Goal: Information Seeking & Learning: Learn about a topic

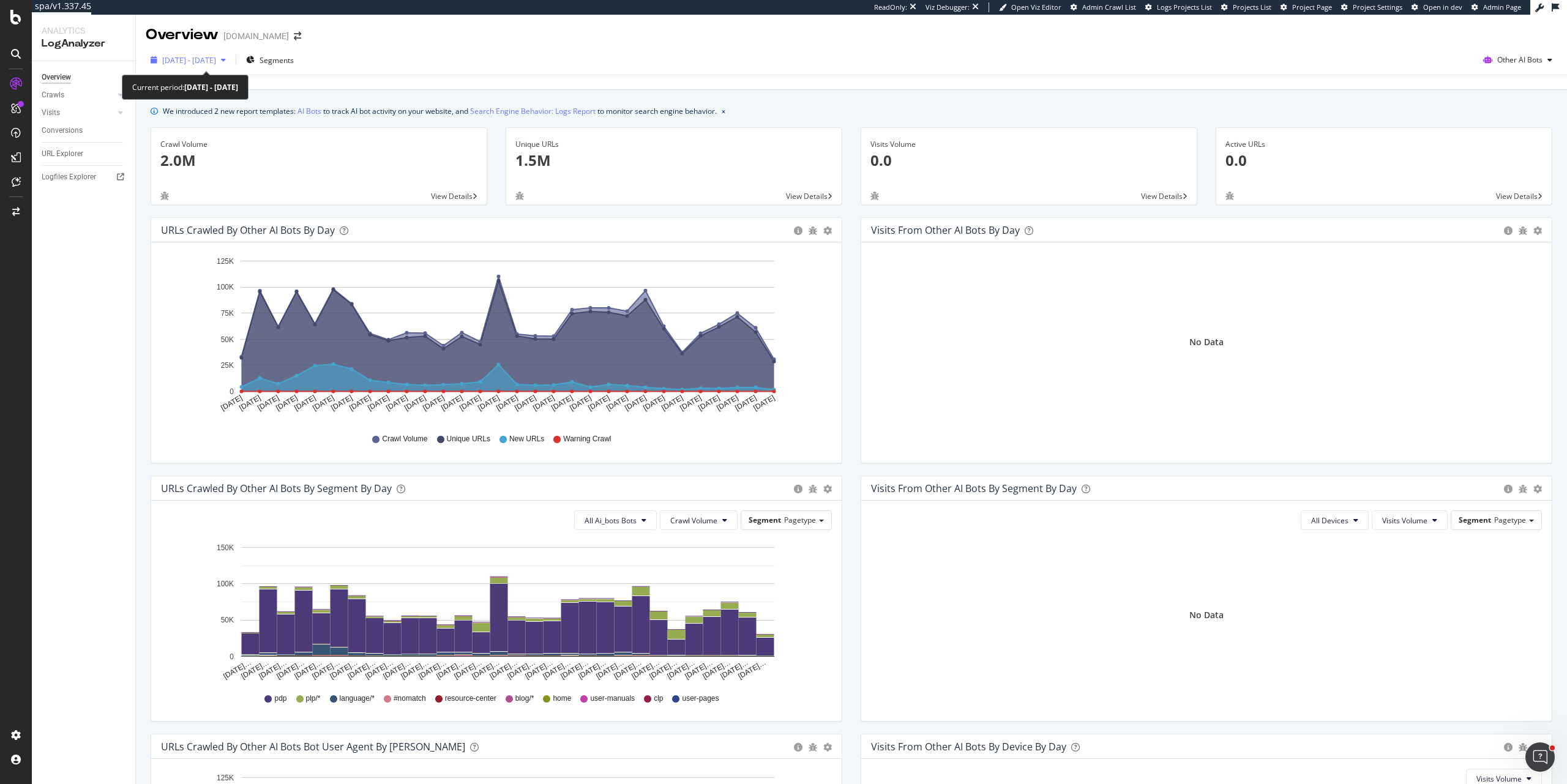
click at [178, 60] on span "2025 Aug. 27th - Sep. 25th" at bounding box center [189, 60] width 54 height 10
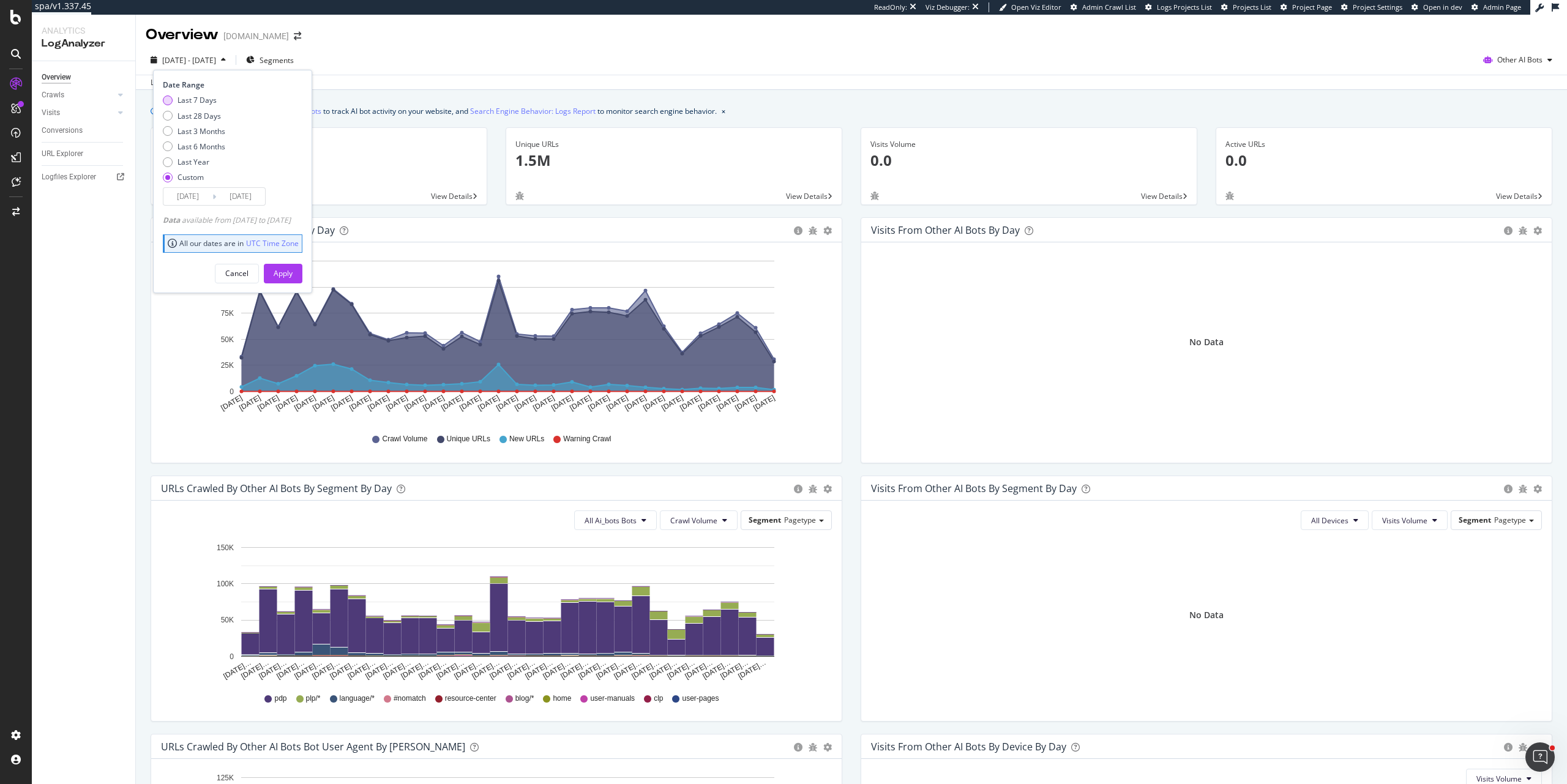
click at [202, 104] on div "Last 7 Days" at bounding box center [197, 100] width 39 height 10
type input "2025/09/22"
type input "2025/09/28"
click at [293, 275] on div "Apply" at bounding box center [283, 272] width 19 height 10
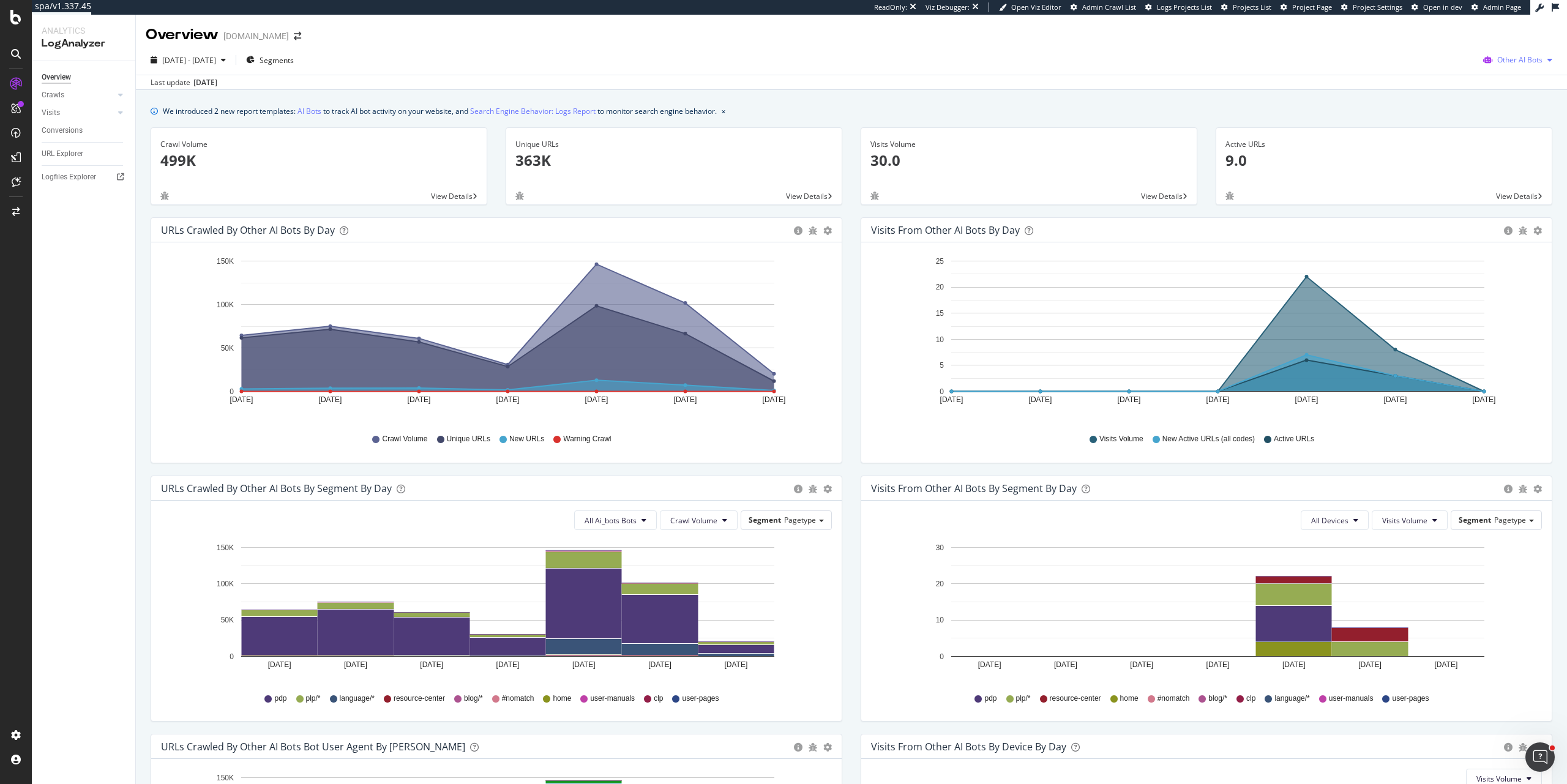
click at [1508, 58] on span "Other AI Bots" at bounding box center [1519, 59] width 46 height 10
click at [1524, 131] on span "OpenAI" at bounding box center [1522, 130] width 48 height 11
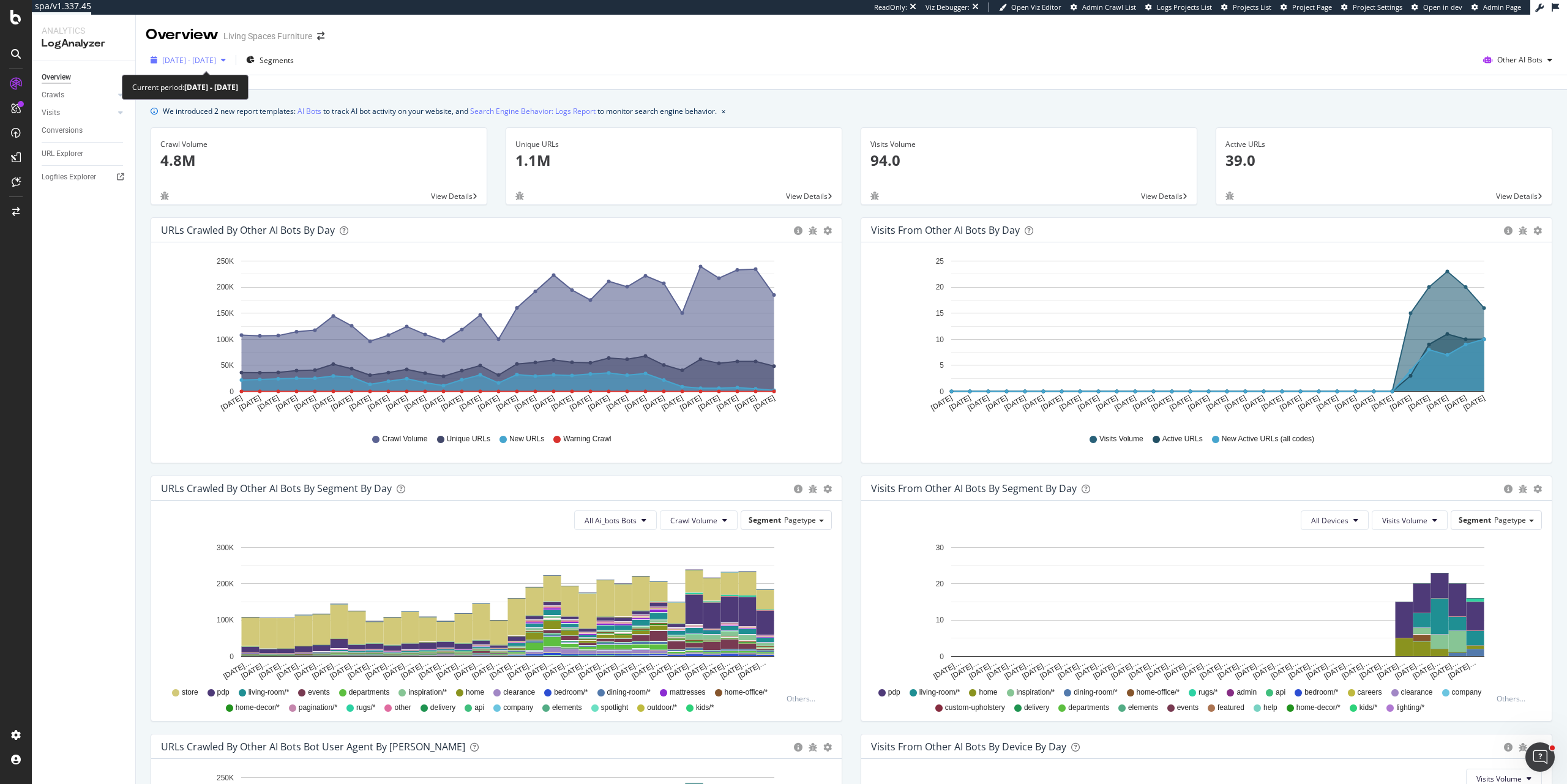
click at [207, 63] on span "2025 Aug. 26th - Sep. 24th" at bounding box center [189, 60] width 54 height 10
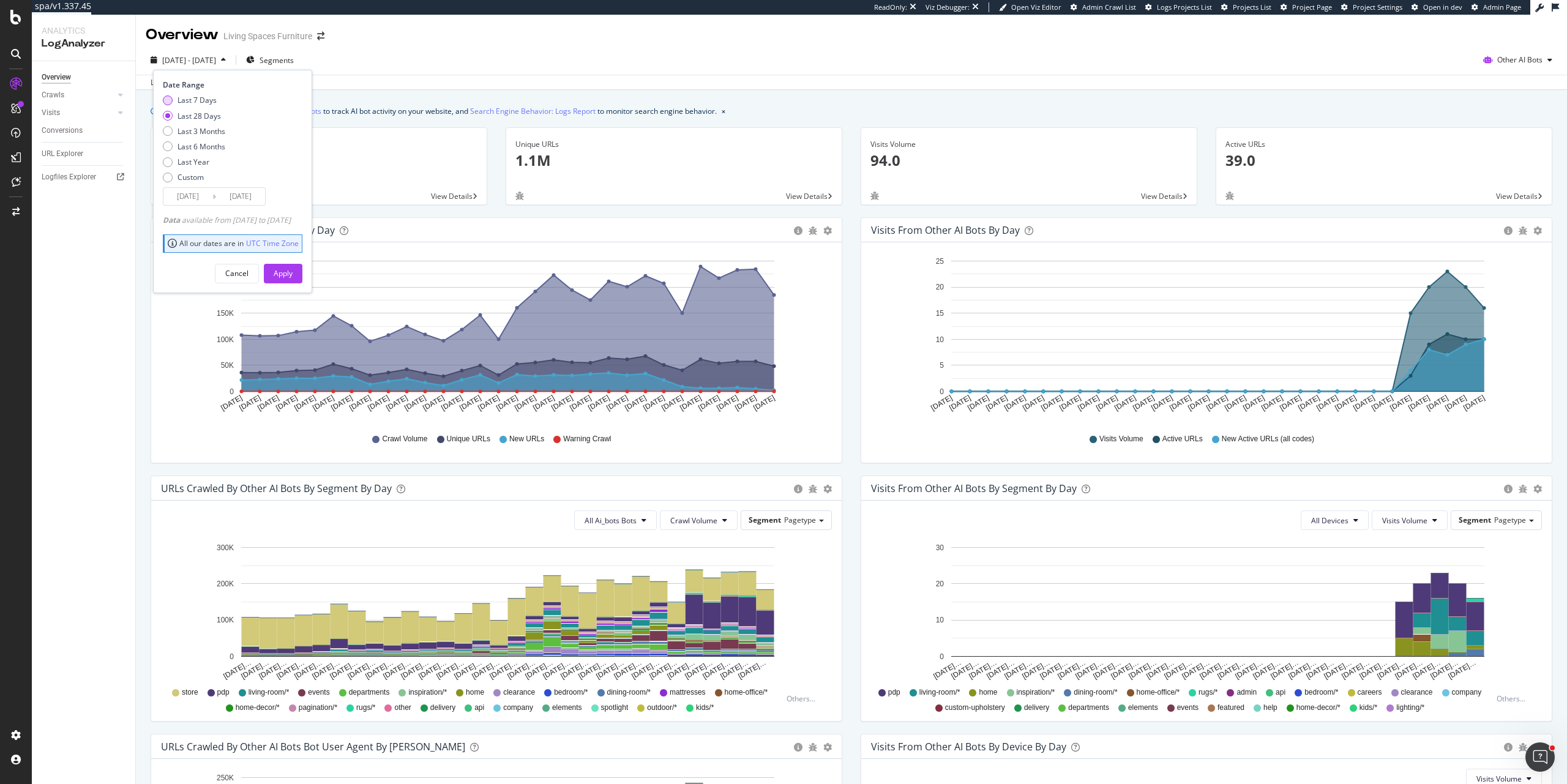
click at [209, 104] on div "Last 7 Days" at bounding box center [197, 100] width 39 height 10
type input "2025/09/18"
click at [293, 275] on div "Apply" at bounding box center [283, 272] width 19 height 10
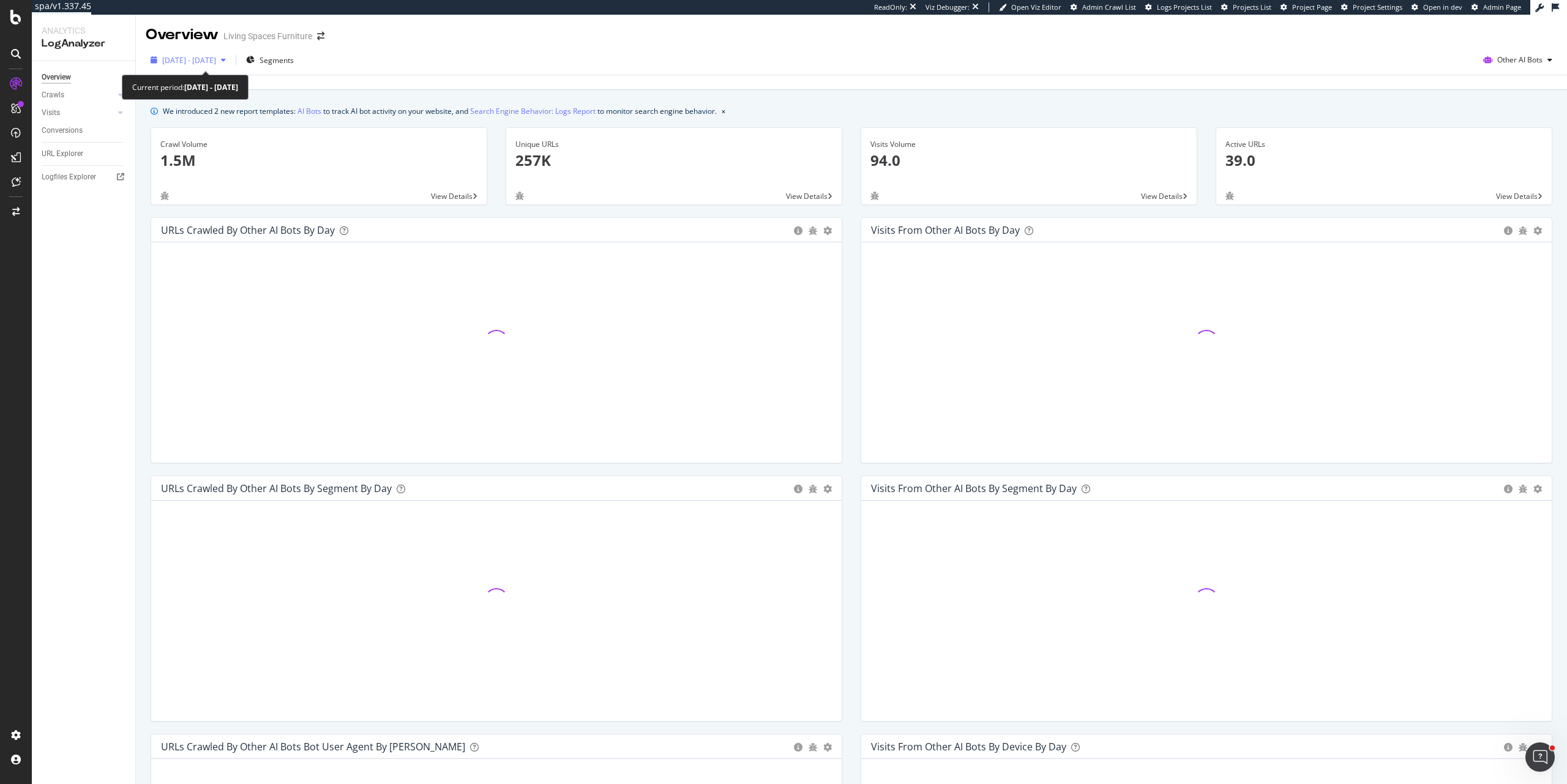
click at [216, 59] on span "2025 Sep. 18th - Sep. 24th" at bounding box center [189, 60] width 54 height 10
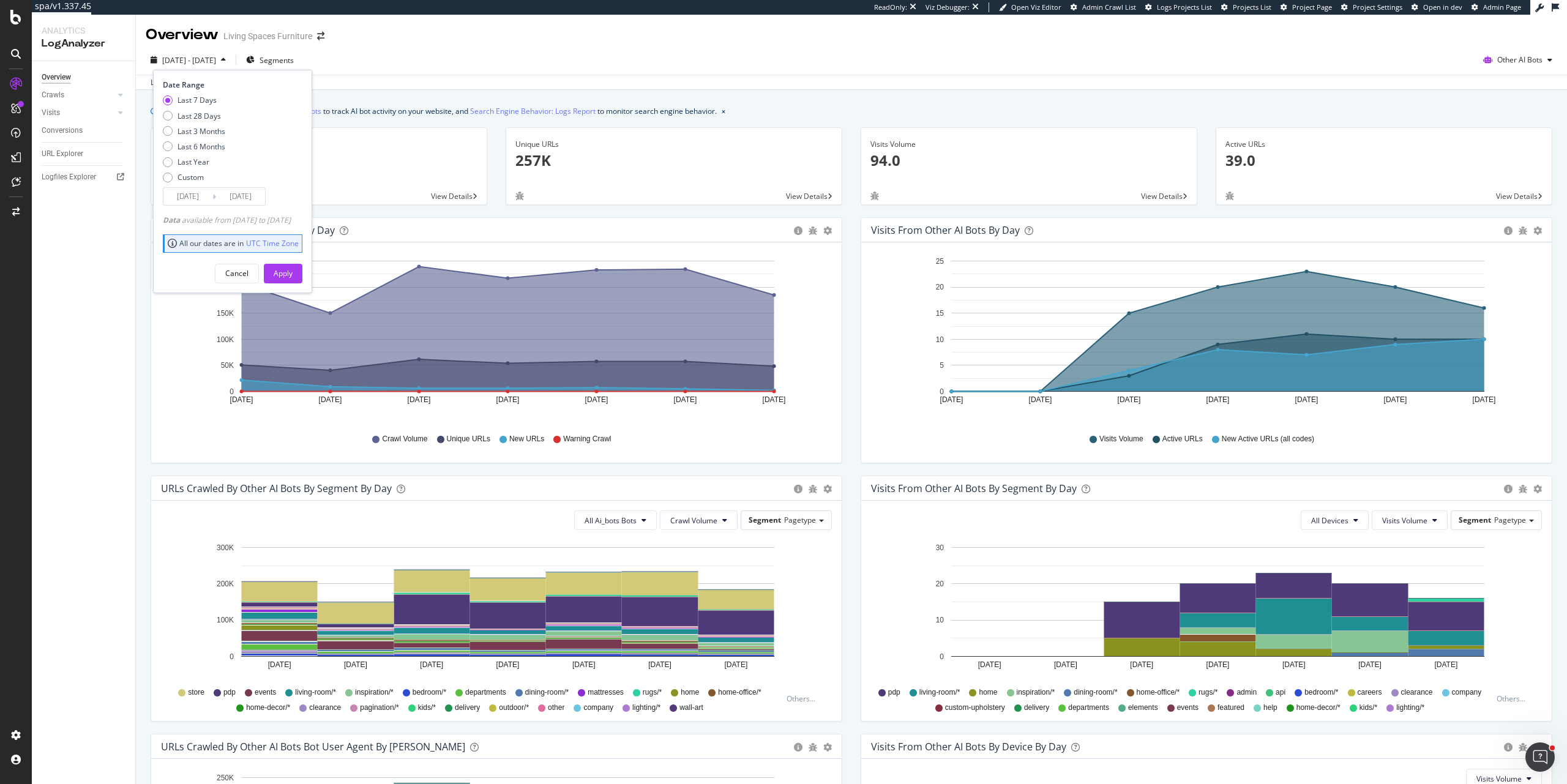
click at [619, 54] on div "2025 Sep. 18th - Sep. 24th Segments Date Range Last 7 Days Last 28 Days Last 3 …" at bounding box center [852, 62] width 1431 height 24
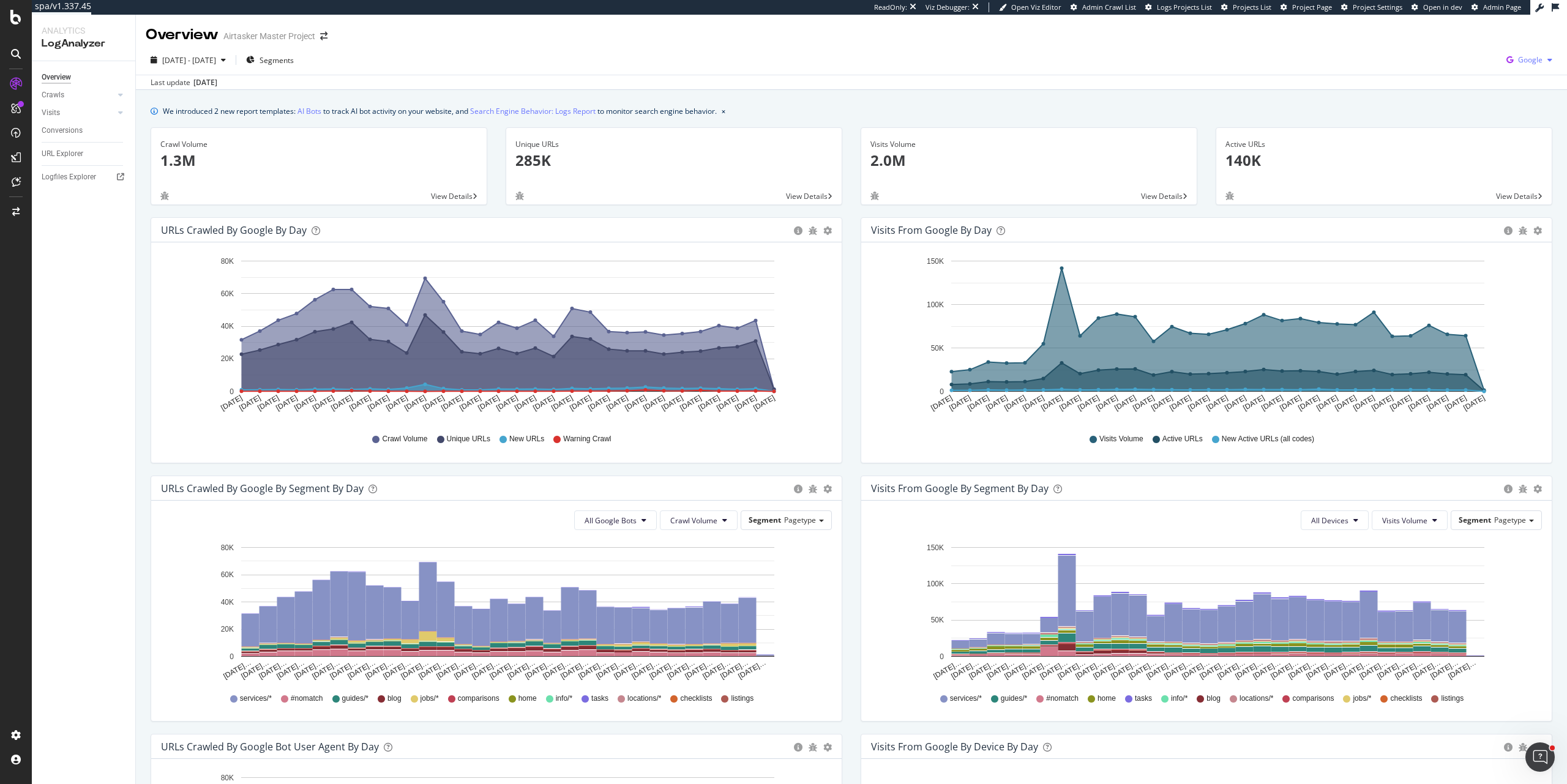
click at [1547, 60] on icon "button" at bounding box center [1549, 60] width 5 height 7
click at [1472, 98] on span "Other AI Bots" at bounding box center [1460, 94] width 46 height 11
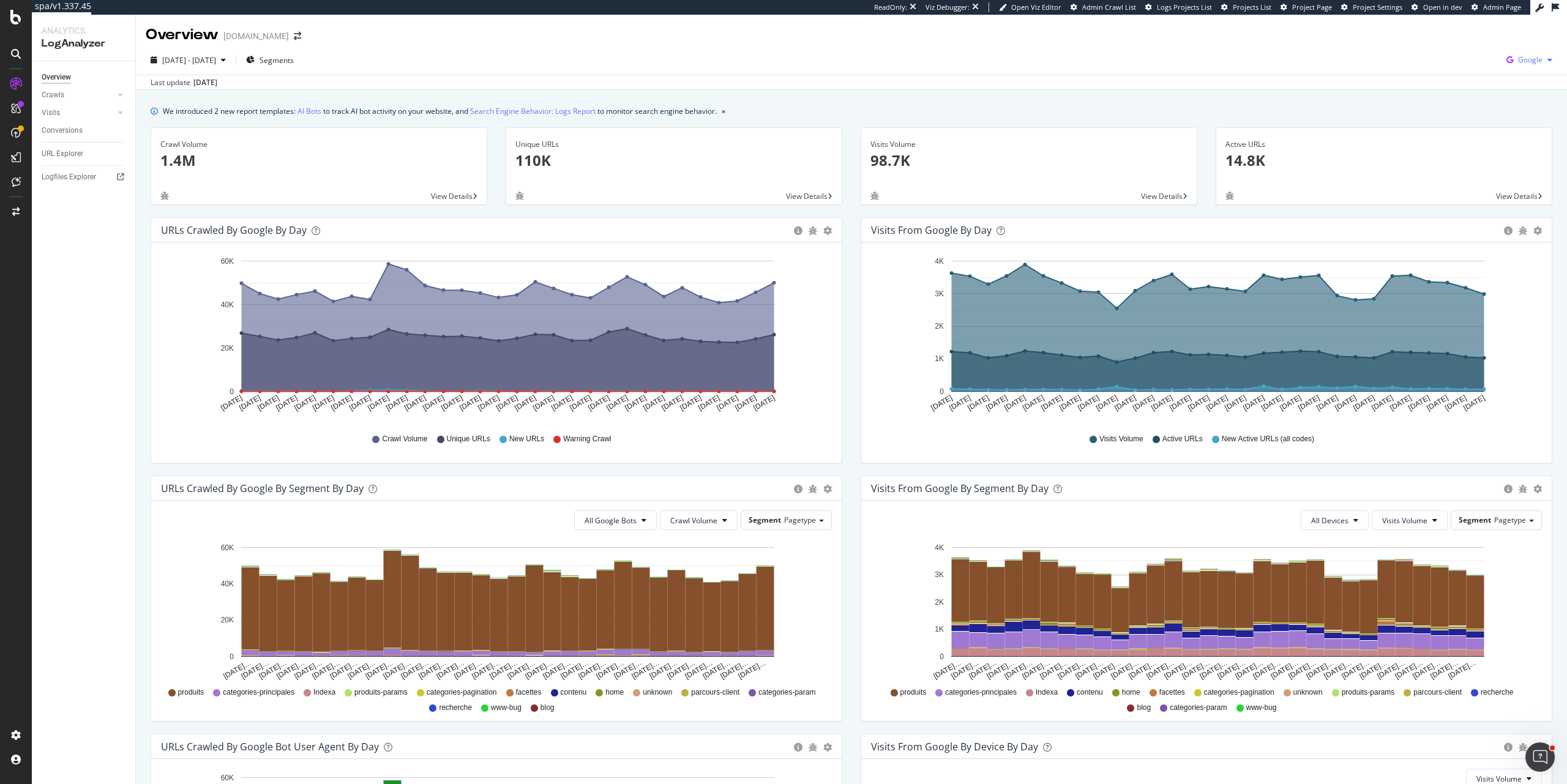
click at [1522, 60] on span "Google" at bounding box center [1530, 59] width 24 height 10
click at [1482, 94] on span "Other AI Bots" at bounding box center [1460, 94] width 46 height 11
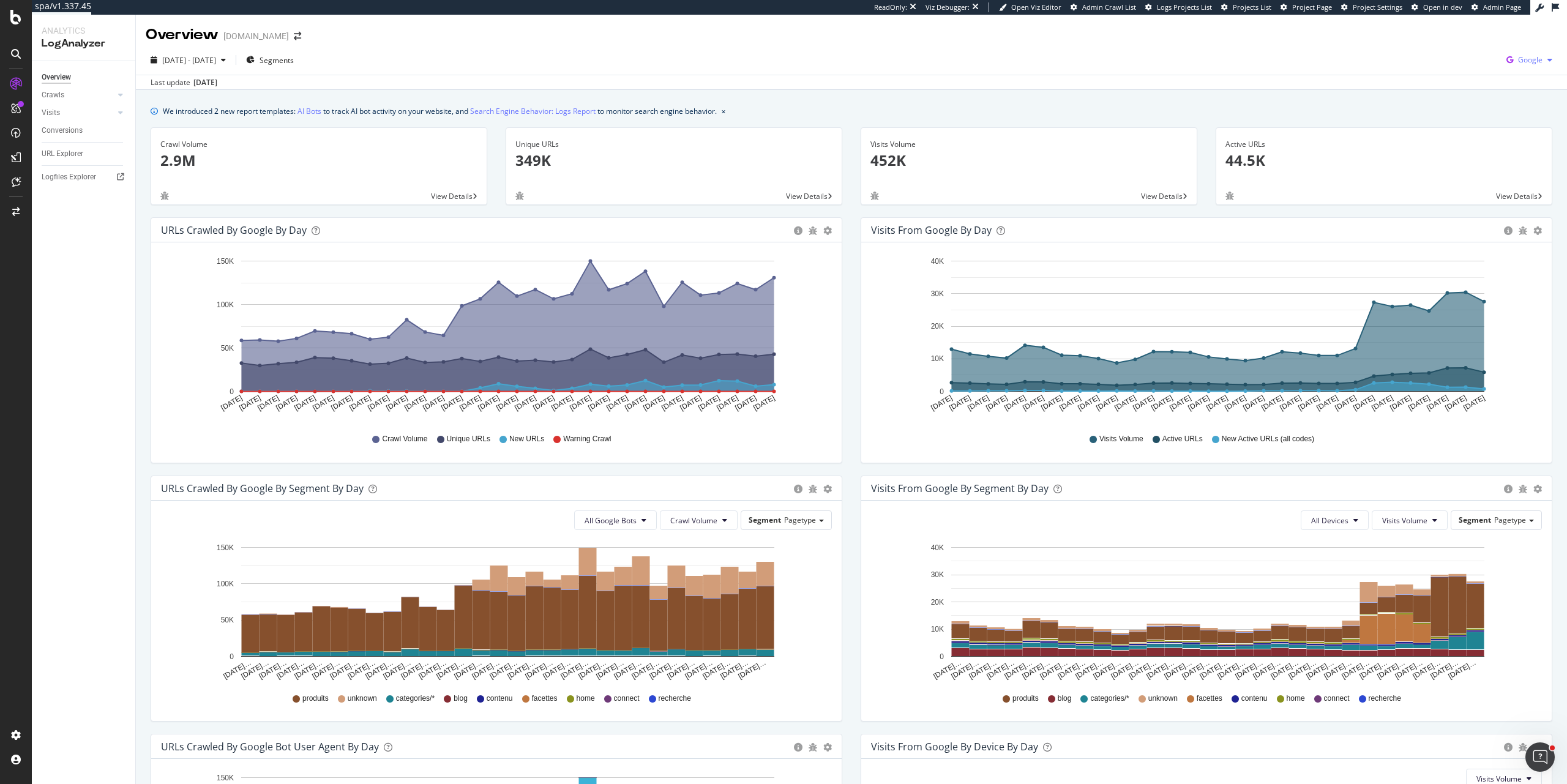
click at [1518, 59] on span "Google" at bounding box center [1530, 59] width 24 height 10
click at [1452, 87] on div "Other AI Bots" at bounding box center [1449, 93] width 85 height 18
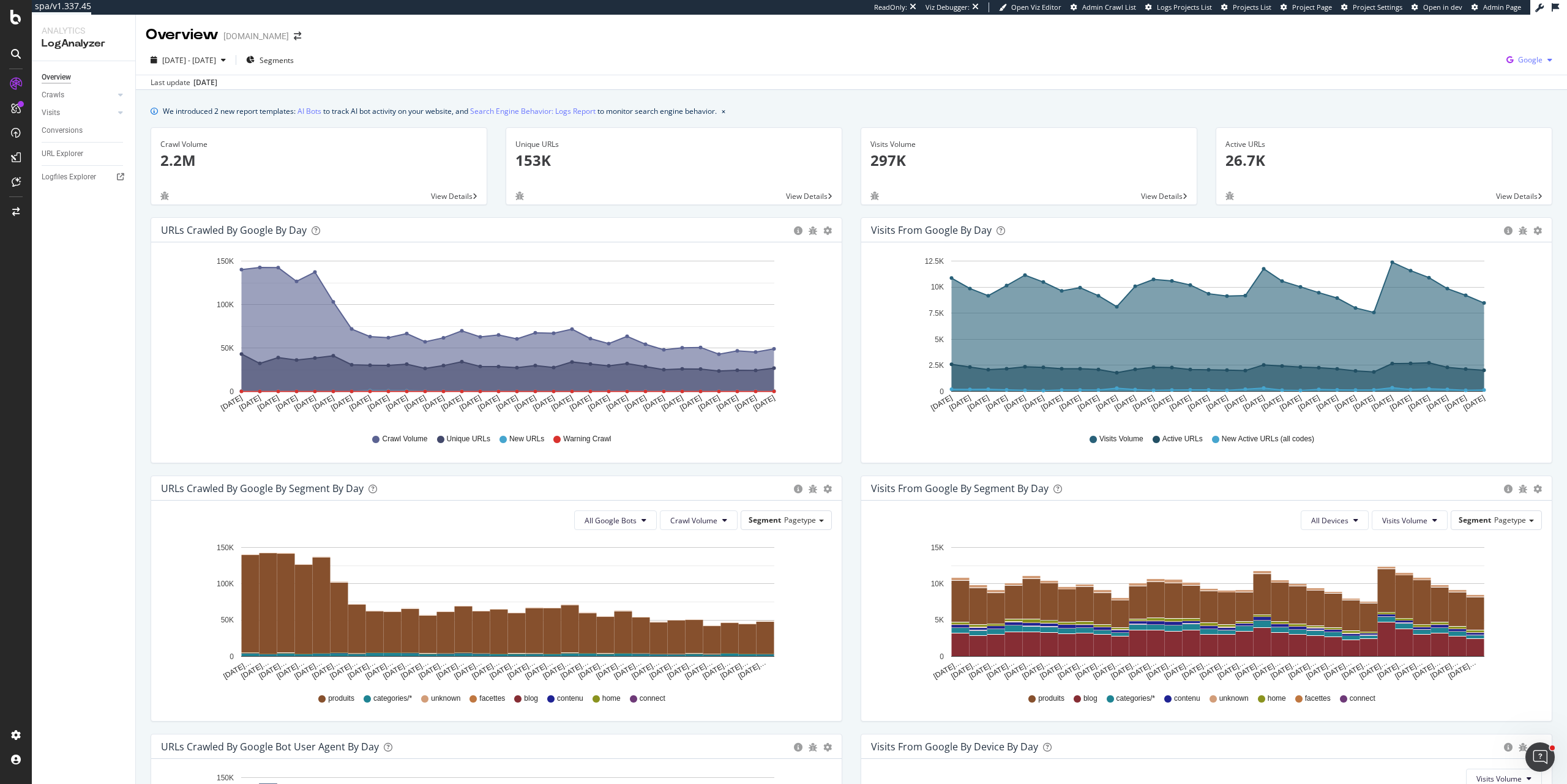
click at [1525, 63] on span "Google" at bounding box center [1530, 59] width 24 height 10
click at [1463, 94] on span "Other AI Bots" at bounding box center [1460, 94] width 46 height 11
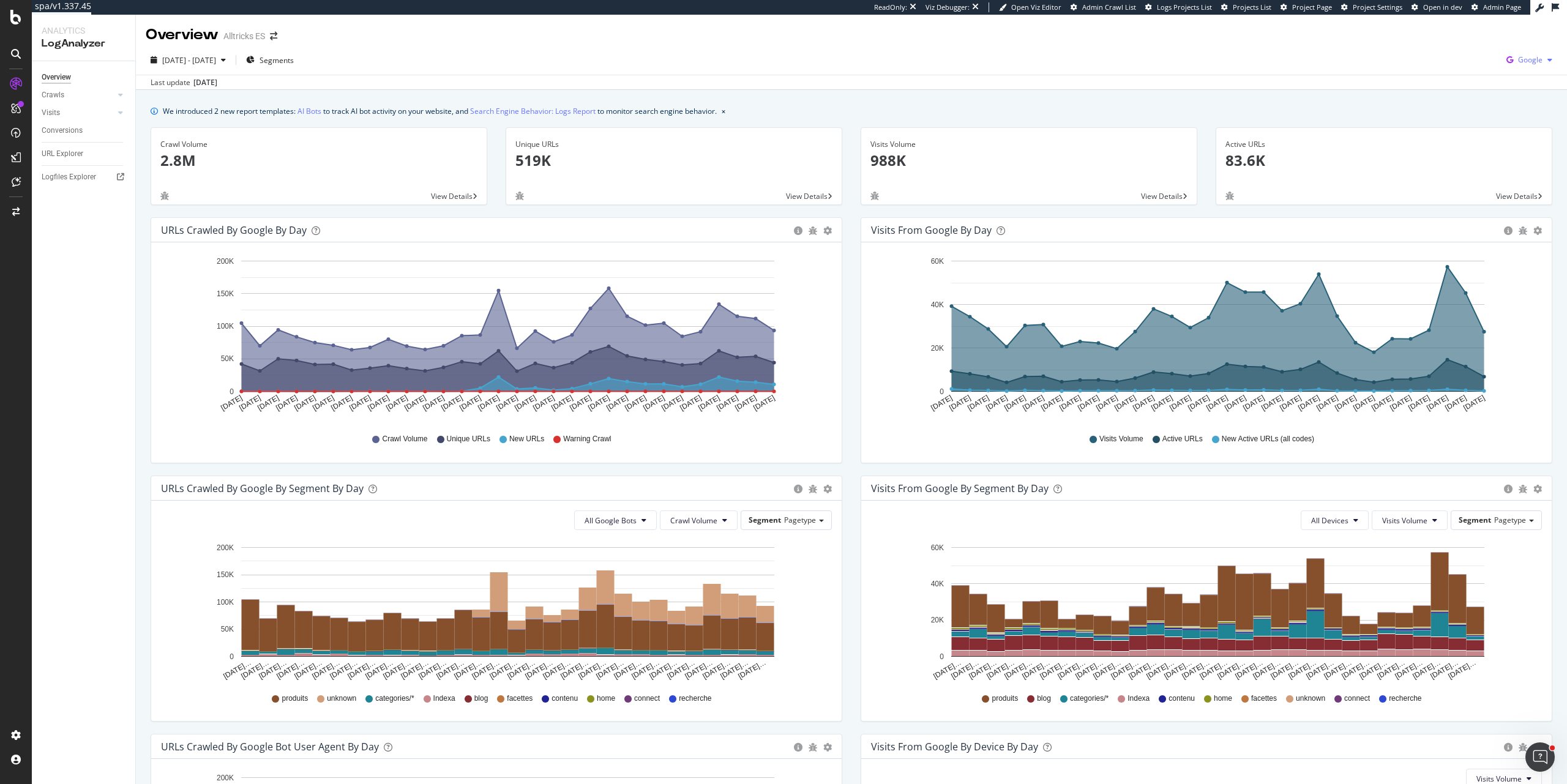
click at [1547, 56] on icon "button" at bounding box center [1549, 60] width 5 height 7
click at [1475, 93] on span "Other AI Bots" at bounding box center [1460, 94] width 46 height 11
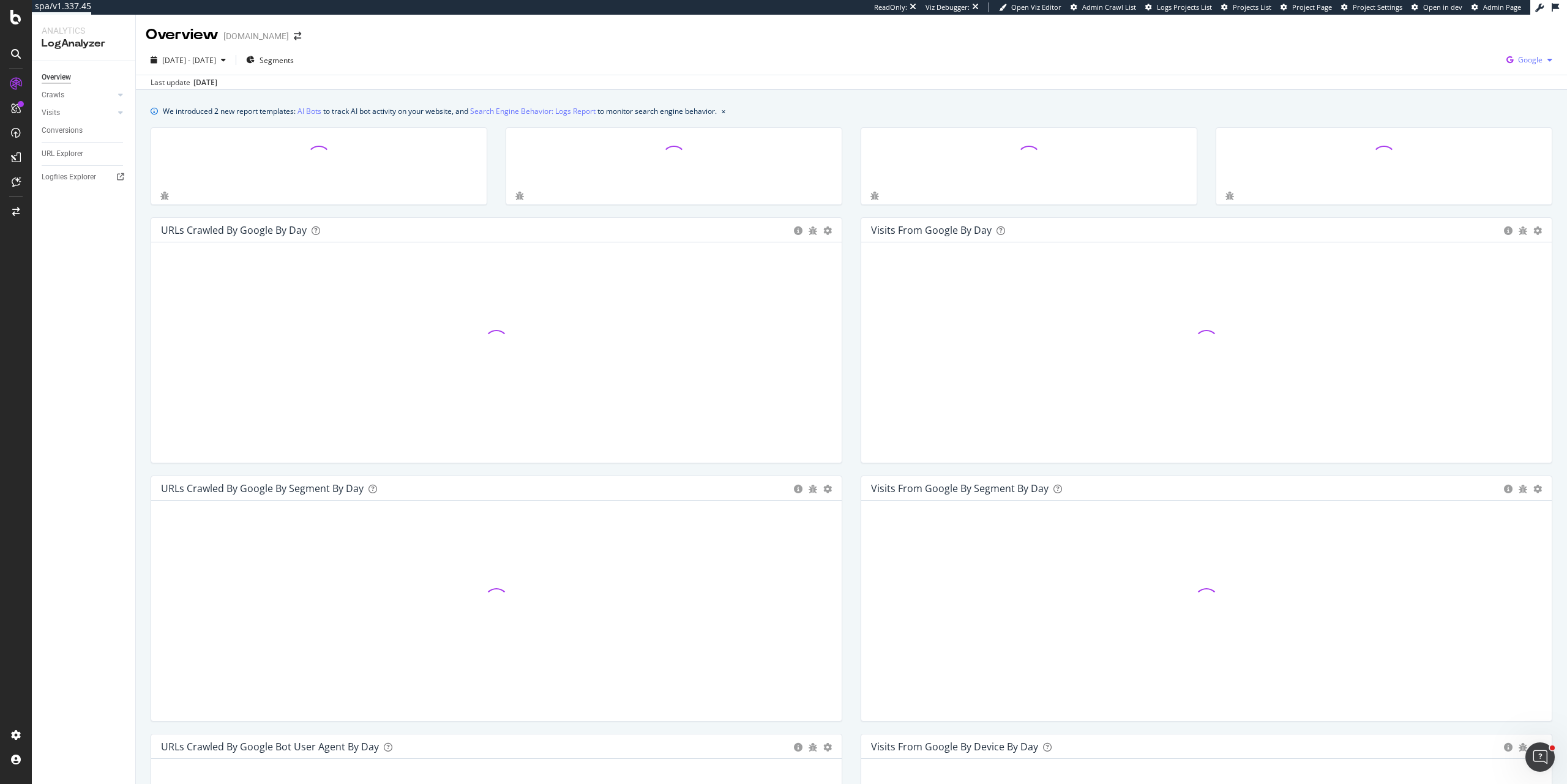
click at [1523, 60] on span "Google" at bounding box center [1530, 59] width 24 height 10
click at [1494, 99] on div "We introduced 2 new report templates: AI Bots to track AI bot activity on your …" at bounding box center [852, 561] width 1431 height 944
click at [1511, 49] on div "2025 Aug. 29th - Sep. 27th Segments Google Last update Sep. 28, 2025" at bounding box center [852, 68] width 1431 height 45
click at [1508, 56] on icon "button" at bounding box center [1510, 60] width 17 height 17
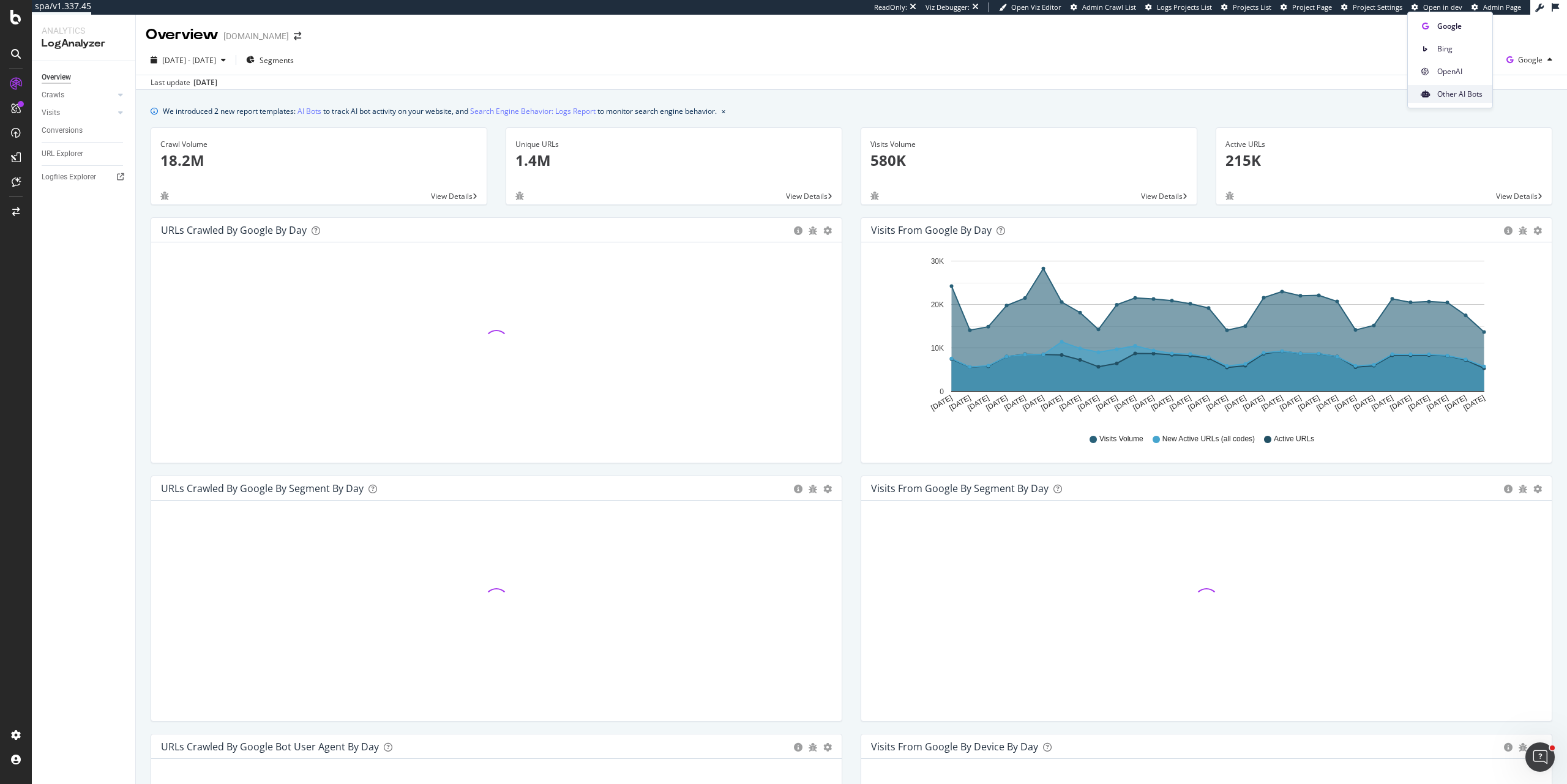
click at [1471, 95] on span "Other AI Bots" at bounding box center [1460, 94] width 46 height 11
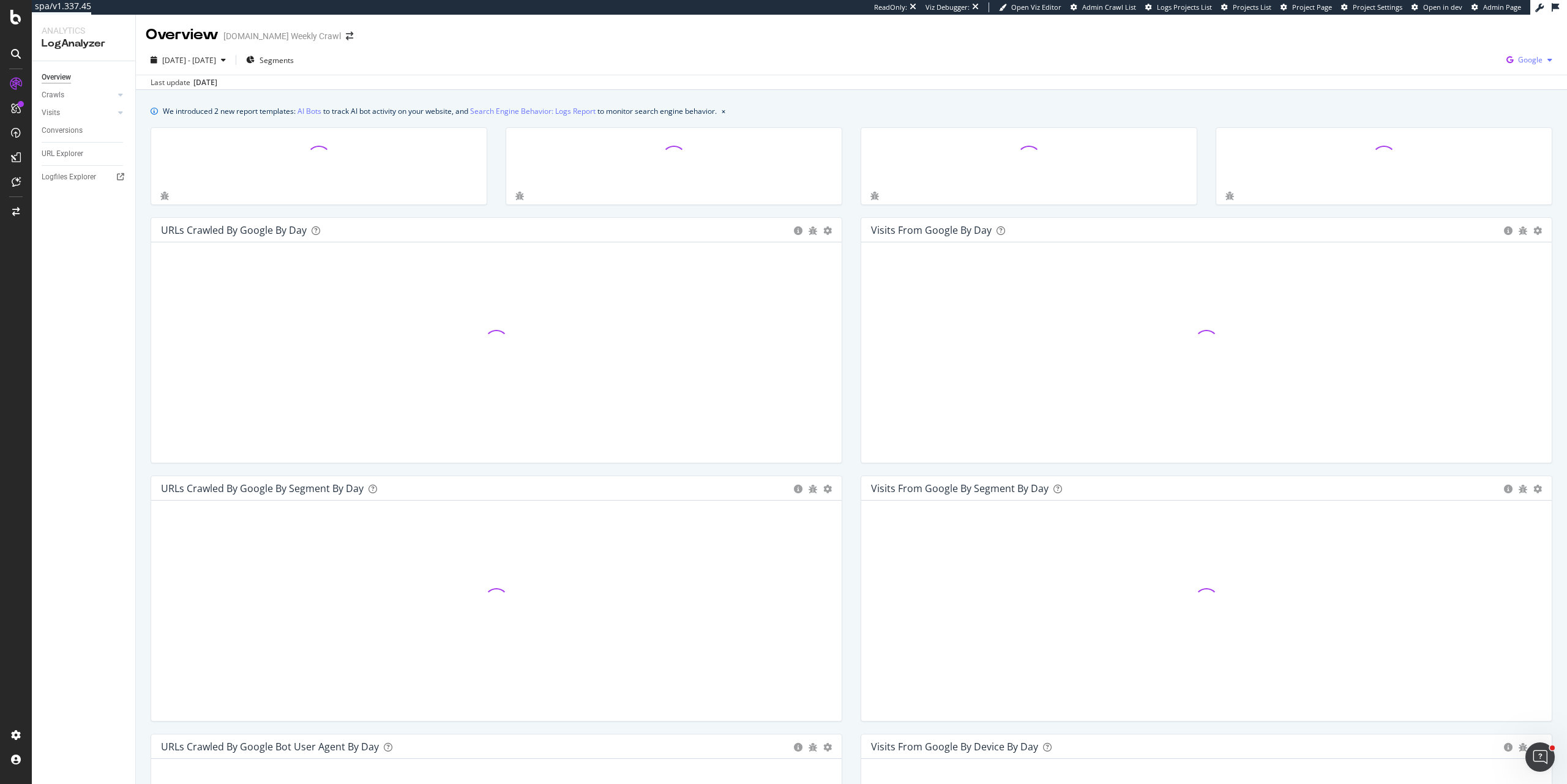
click at [1510, 52] on div "Google" at bounding box center [1530, 60] width 56 height 19
click at [1480, 100] on div "Other AI Bots" at bounding box center [1449, 93] width 85 height 18
click at [1531, 56] on span "Google" at bounding box center [1530, 59] width 24 height 10
click at [1461, 99] on span "Other AI Bots" at bounding box center [1460, 94] width 46 height 11
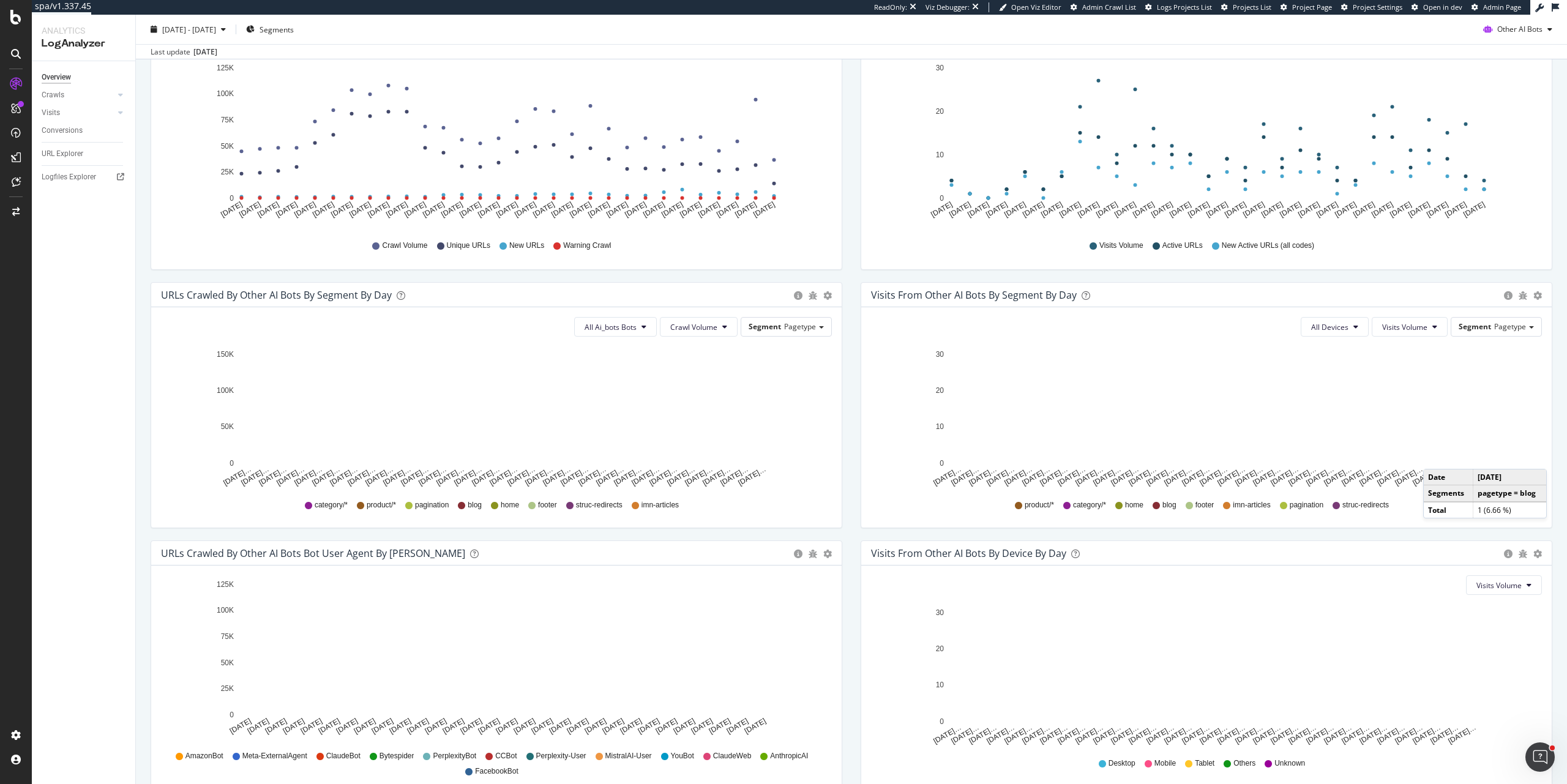
scroll to position [251, 0]
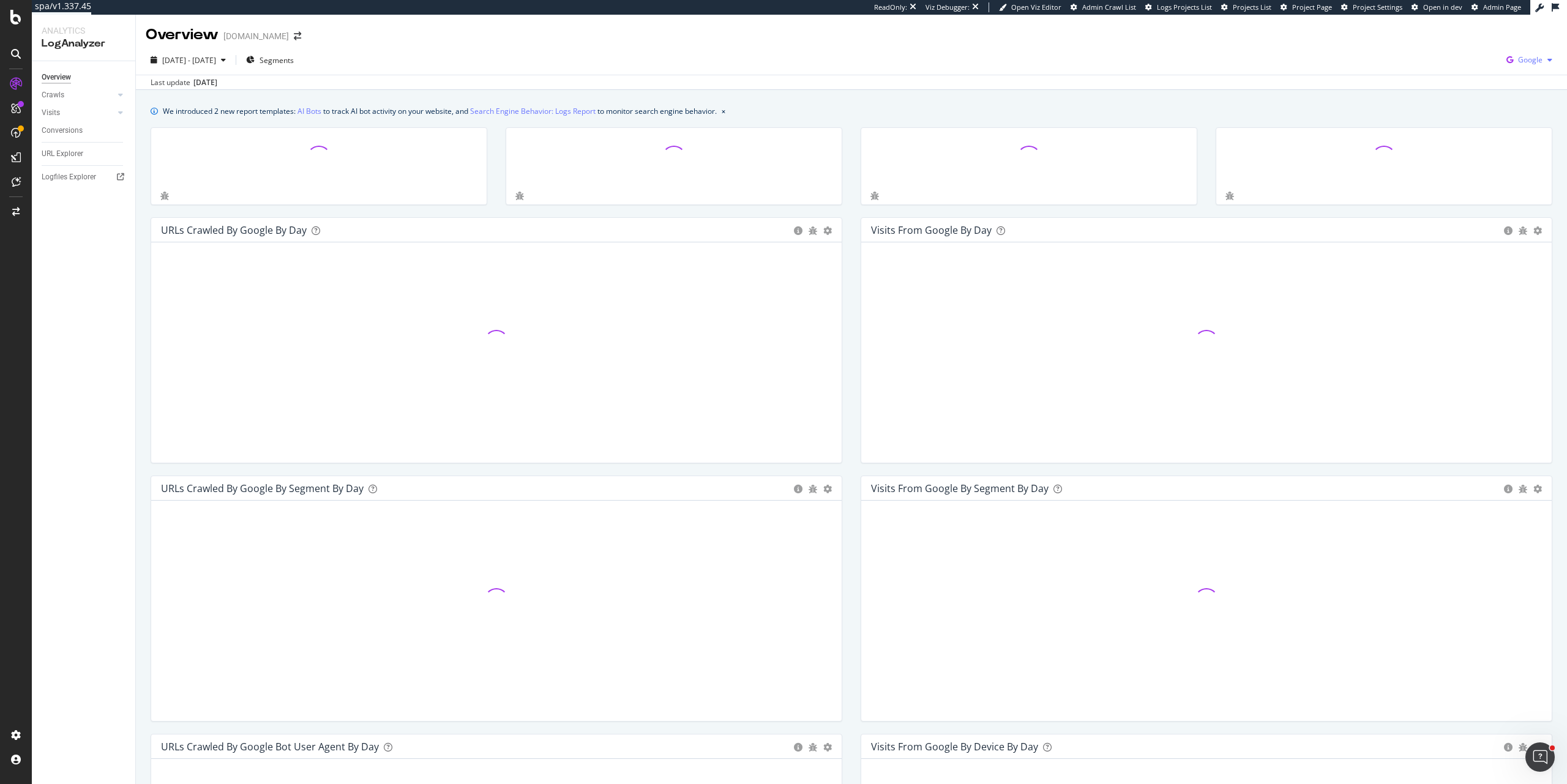
click at [1518, 63] on span "Google" at bounding box center [1530, 59] width 24 height 10
click at [1492, 94] on div "We introduced 2 new report templates: AI Bots to track AI bot activity on your …" at bounding box center [852, 561] width 1431 height 944
click at [1506, 66] on icon "button" at bounding box center [1510, 60] width 17 height 17
click at [1477, 98] on span "Other AI Bots" at bounding box center [1460, 94] width 46 height 11
click at [1519, 54] on div "Google" at bounding box center [1530, 60] width 56 height 19
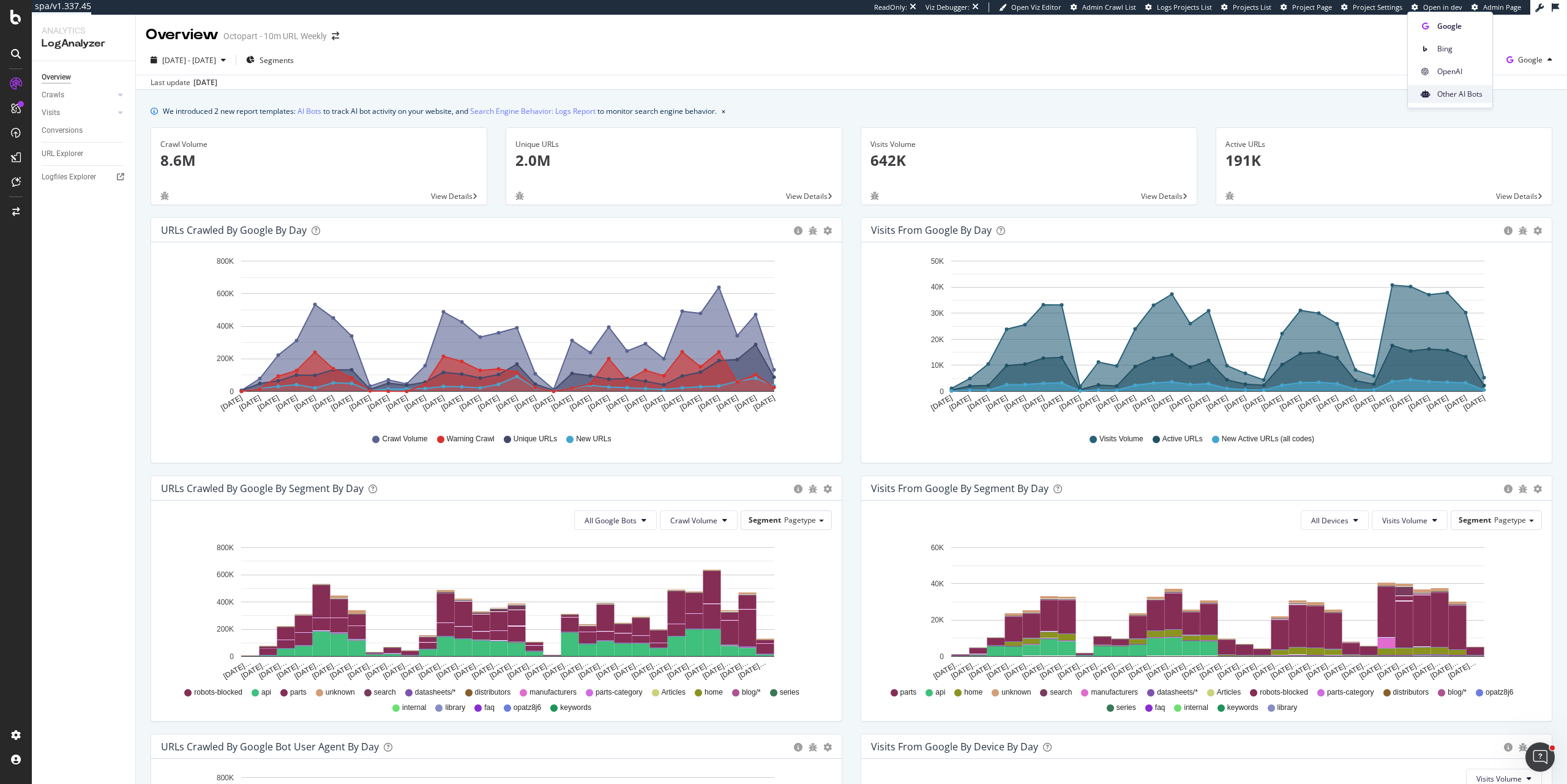
click at [1488, 95] on div "Other AI Bots" at bounding box center [1449, 93] width 85 height 18
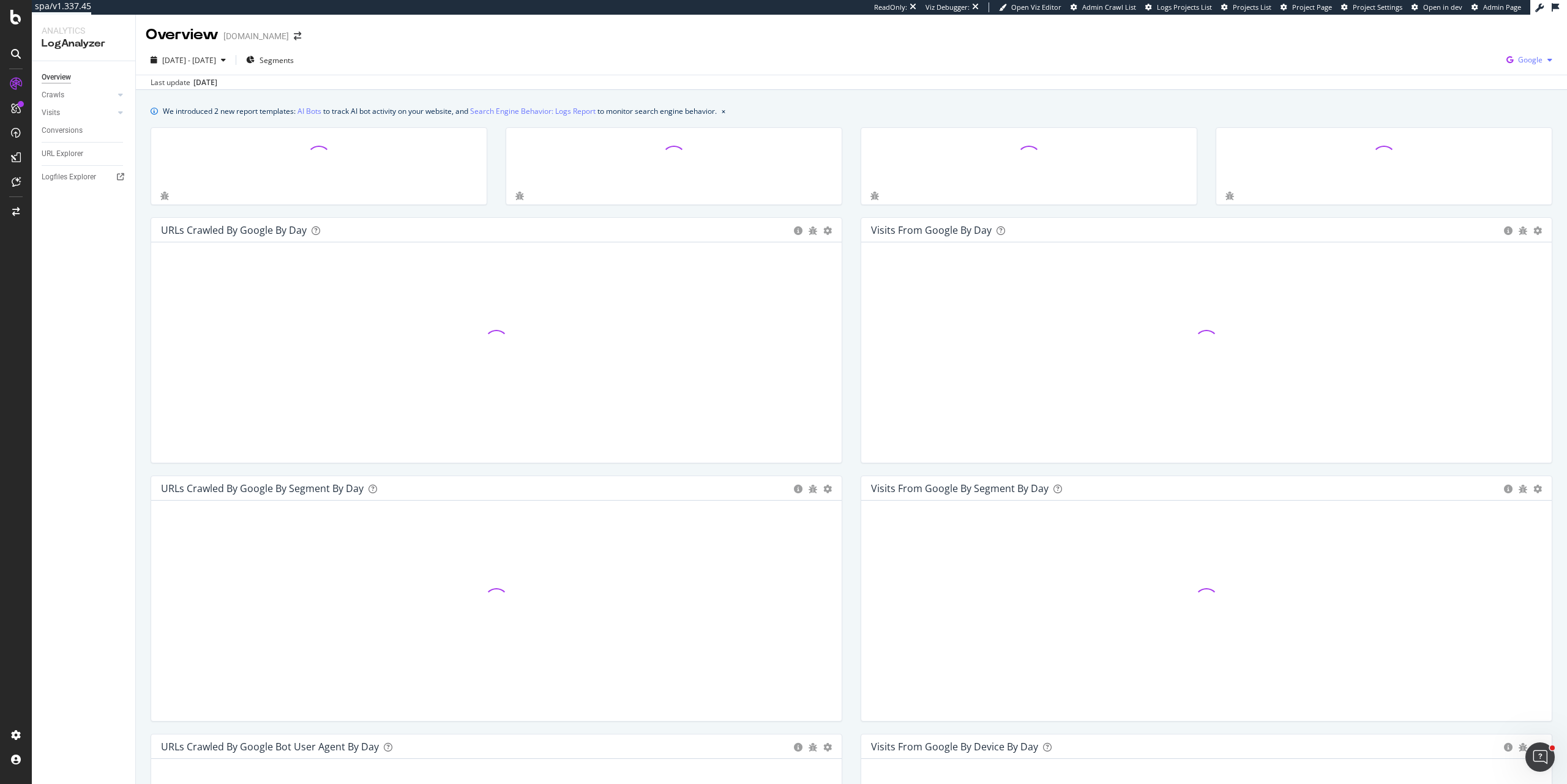
click at [1518, 65] on span "Google" at bounding box center [1530, 59] width 24 height 10
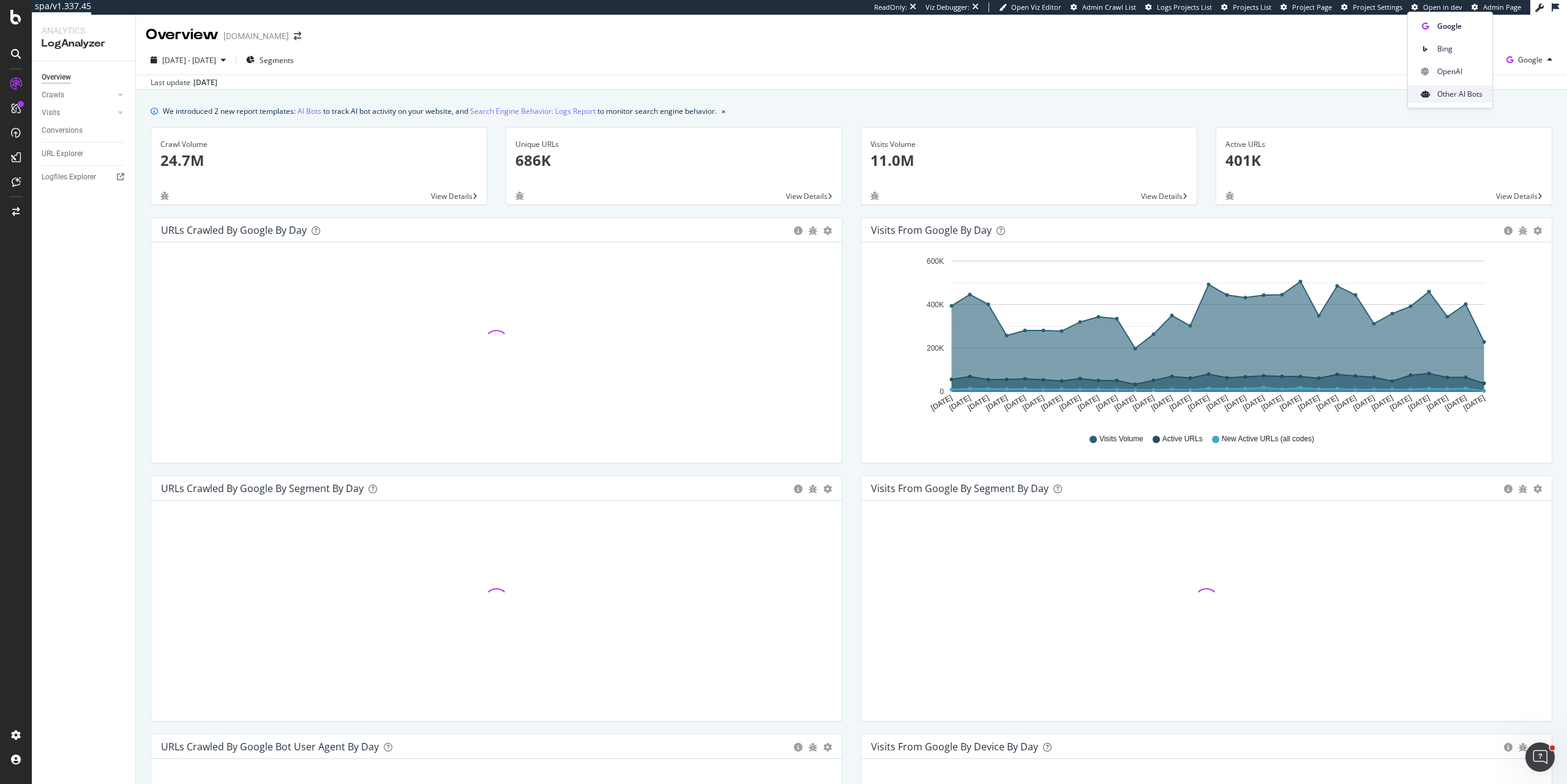
click at [1481, 97] on span "Other AI Bots" at bounding box center [1460, 94] width 46 height 11
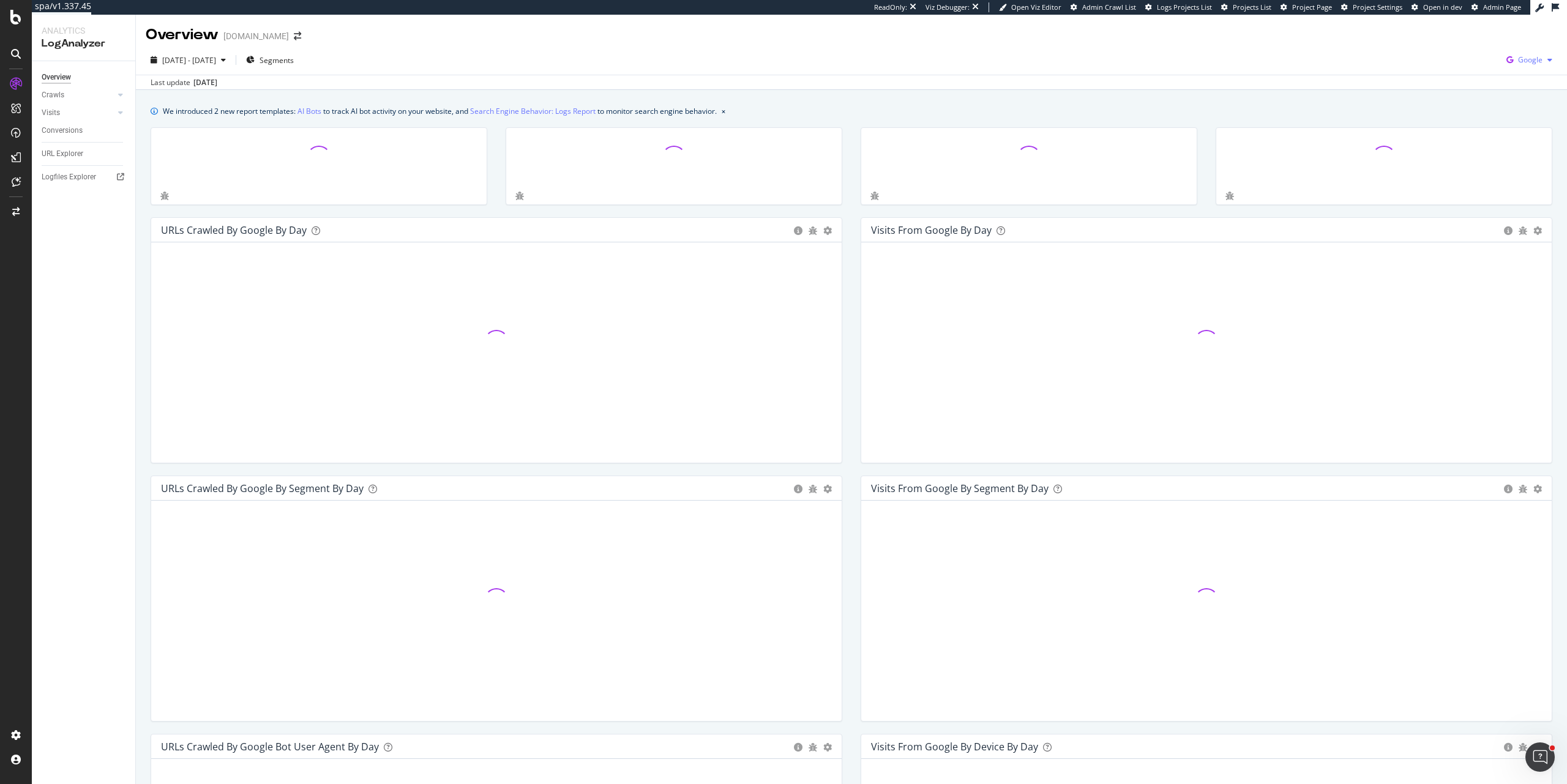
click at [1526, 62] on span "Google" at bounding box center [1530, 59] width 24 height 10
click at [1473, 92] on span "Other AI Bots" at bounding box center [1460, 94] width 46 height 11
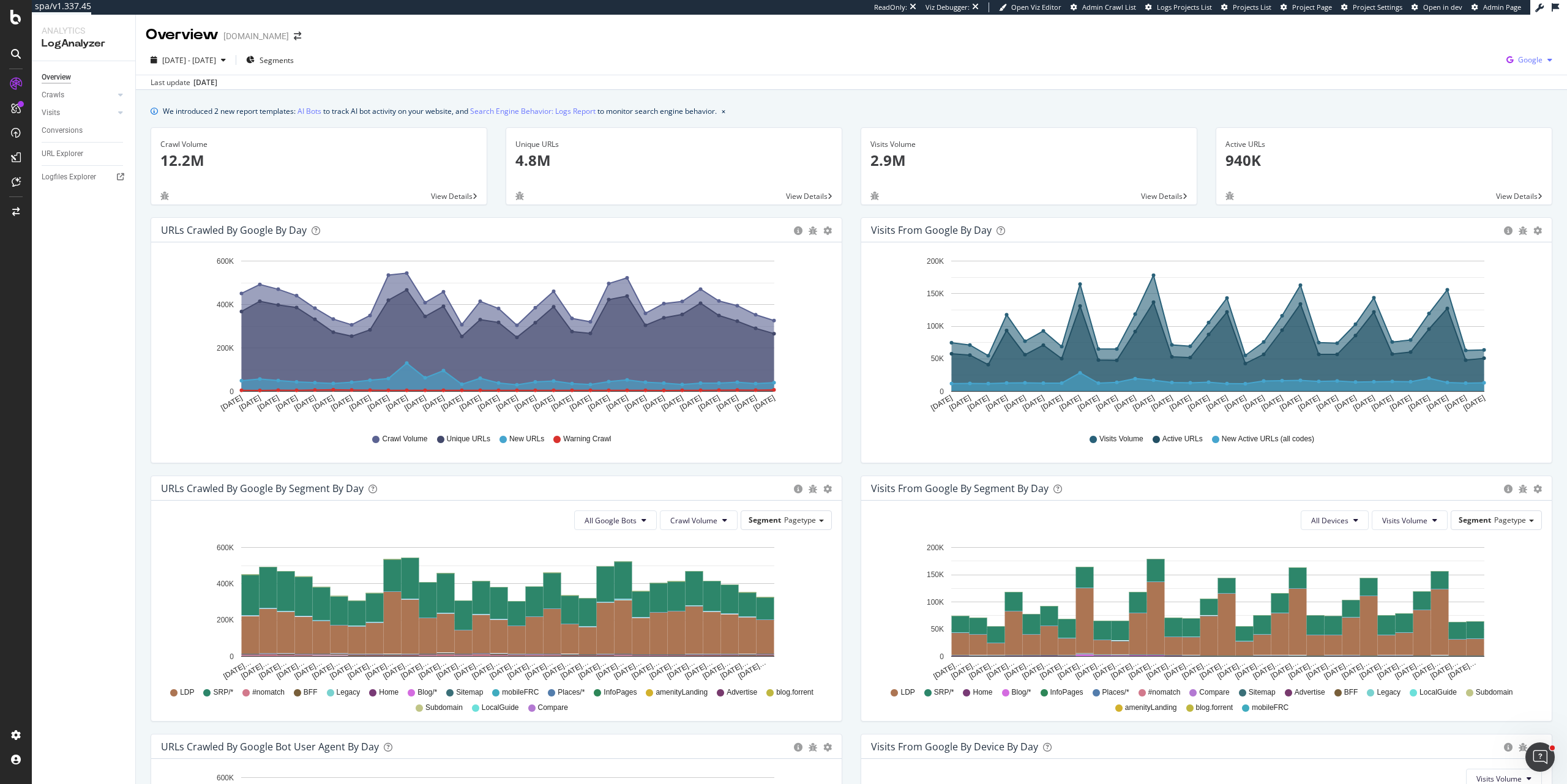
click at [1547, 62] on icon "button" at bounding box center [1549, 60] width 5 height 7
drag, startPoint x: 1462, startPoint y: 82, endPoint x: 1460, endPoint y: 89, distance: 7.3
click at [1460, 89] on div "Other AI Bots" at bounding box center [1449, 91] width 85 height 22
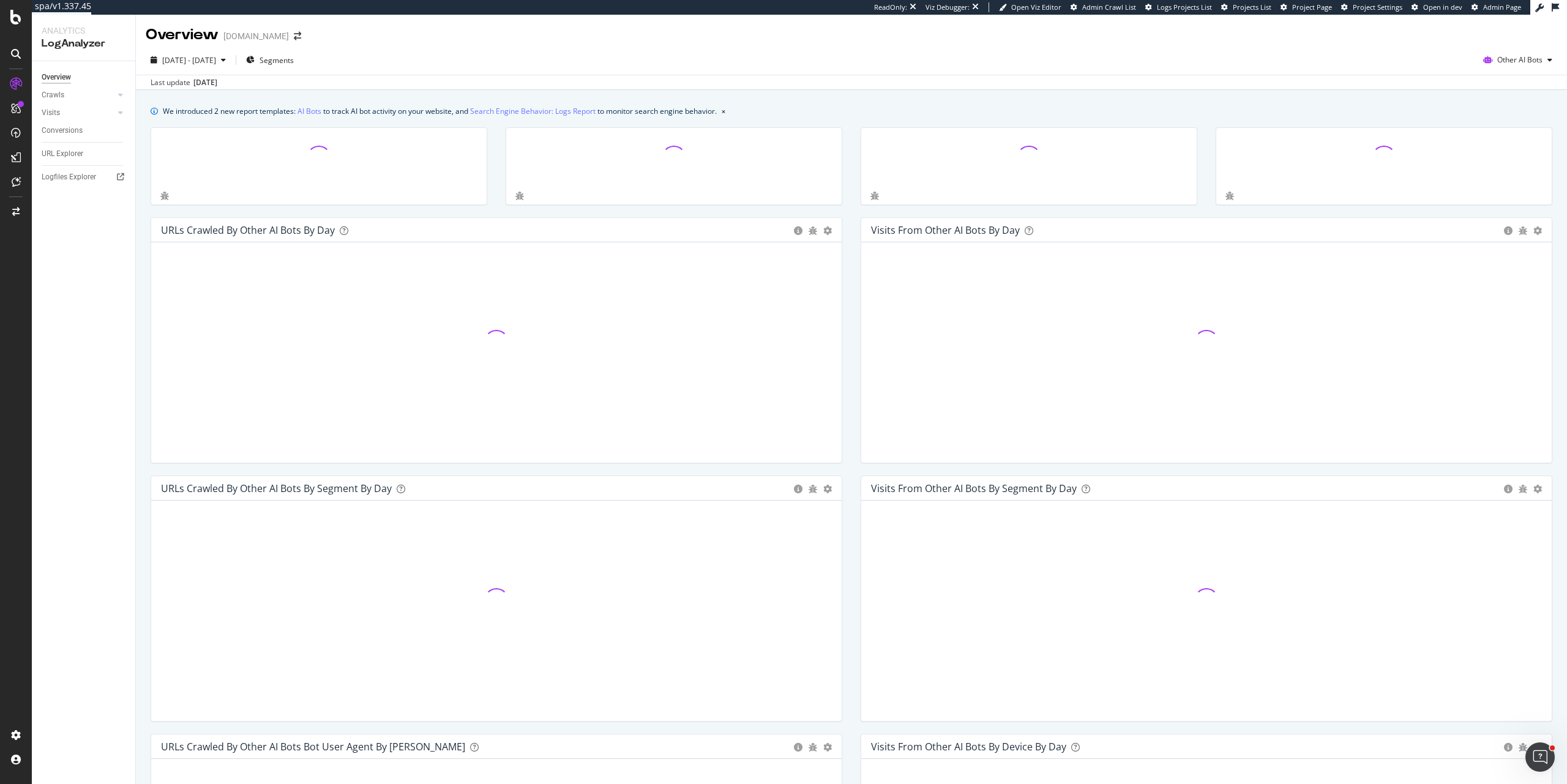
click at [1460, 89] on div "Last update Sep. 27, 2025" at bounding box center [852, 82] width 1431 height 15
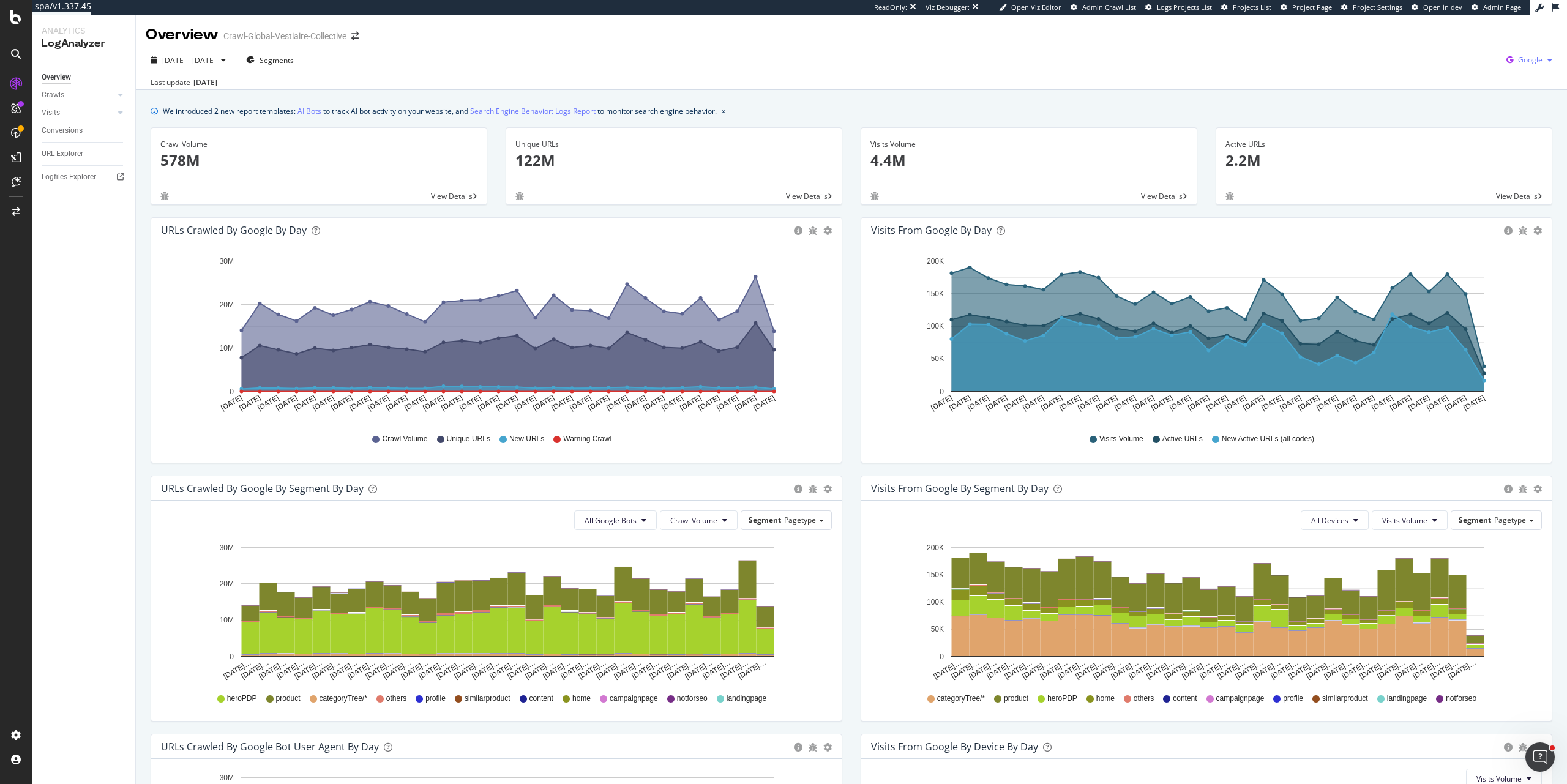
click at [1518, 61] on span "Google" at bounding box center [1530, 59] width 24 height 10
click at [1475, 95] on span "Other AI Bots" at bounding box center [1460, 94] width 46 height 11
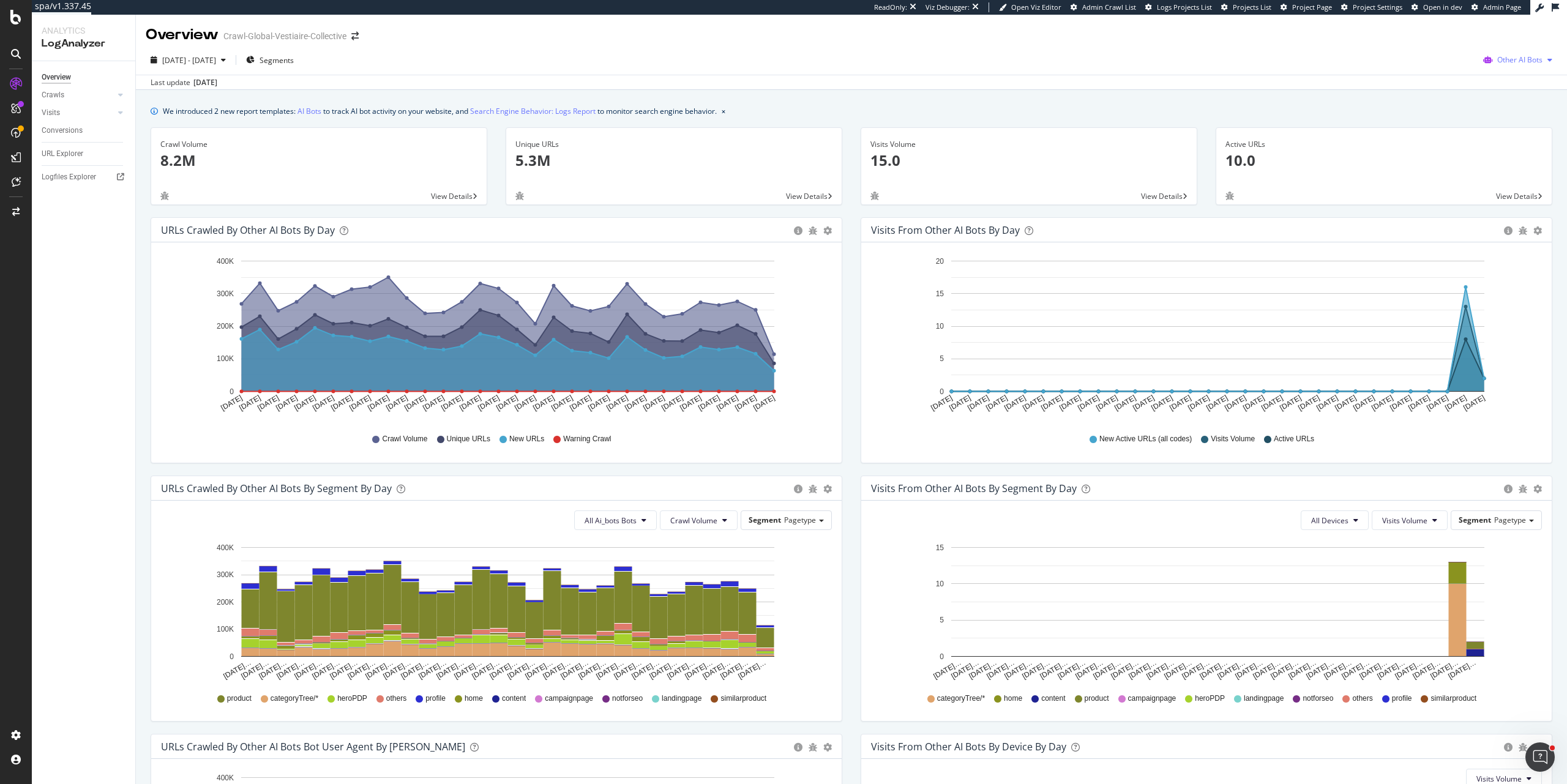
click at [1528, 68] on div "Other AI Bots" at bounding box center [1518, 60] width 79 height 19
click at [1497, 128] on div "OpenAI" at bounding box center [1513, 129] width 87 height 18
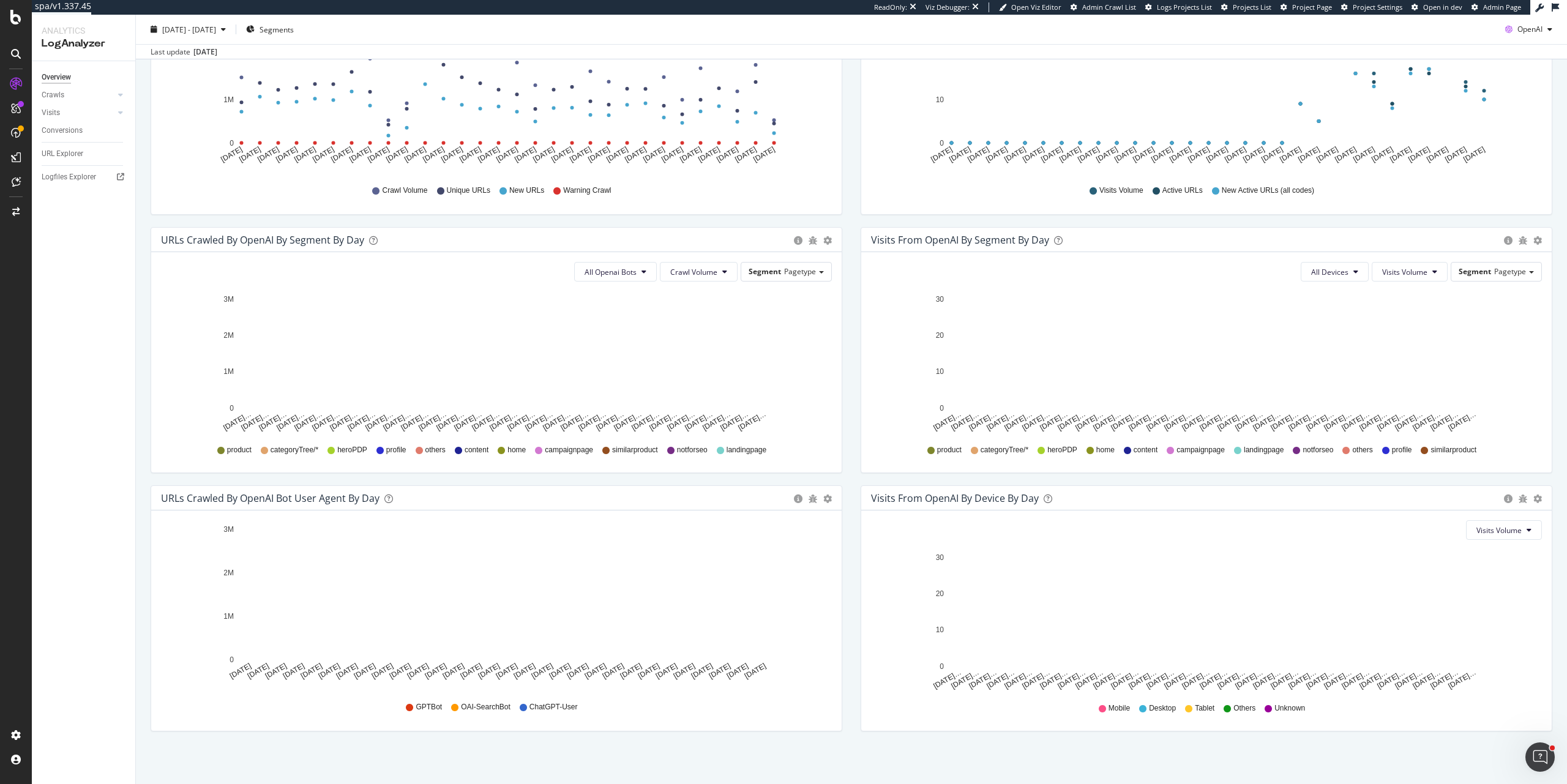
scroll to position [251, 0]
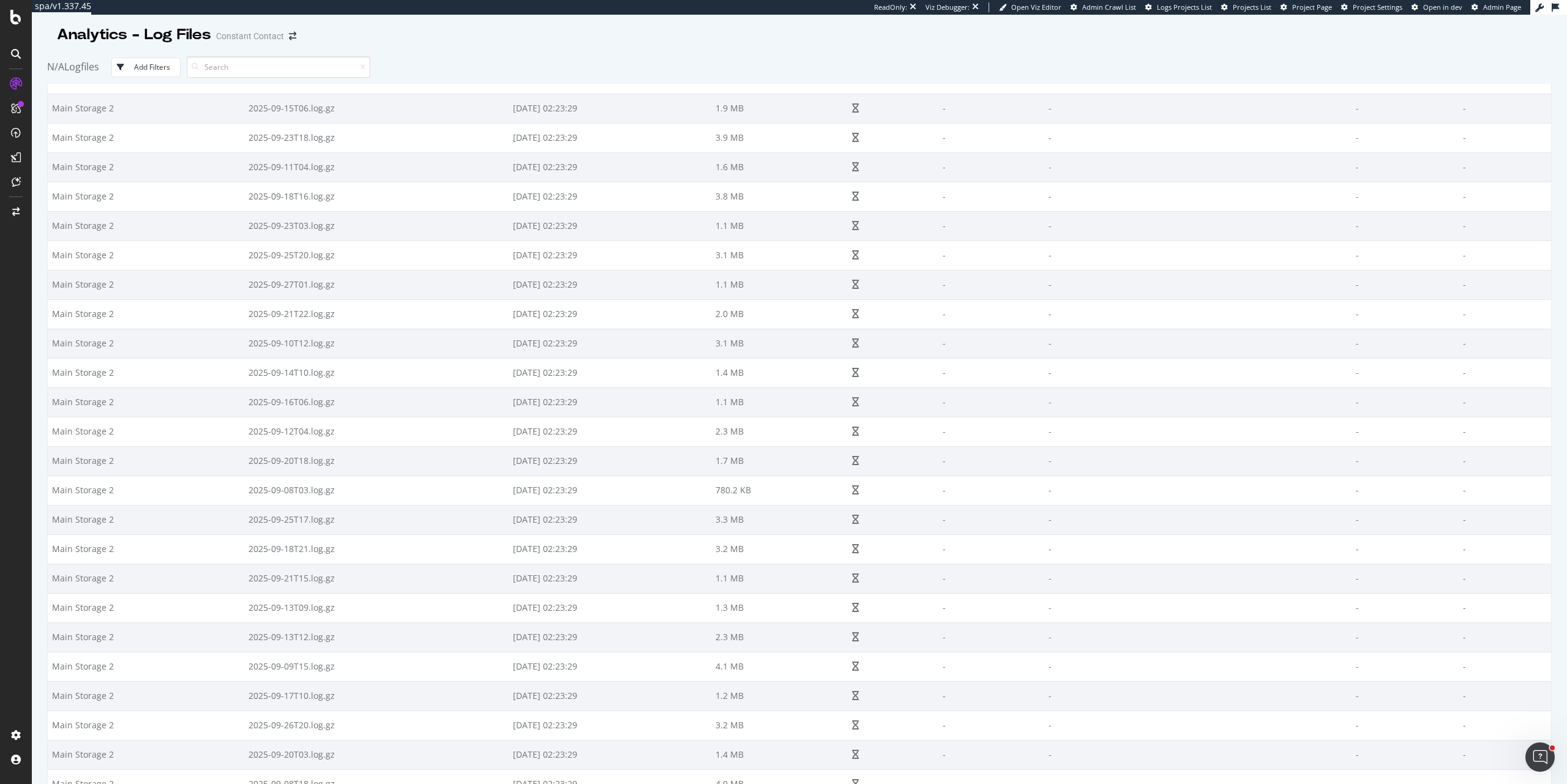
scroll to position [4323, 0]
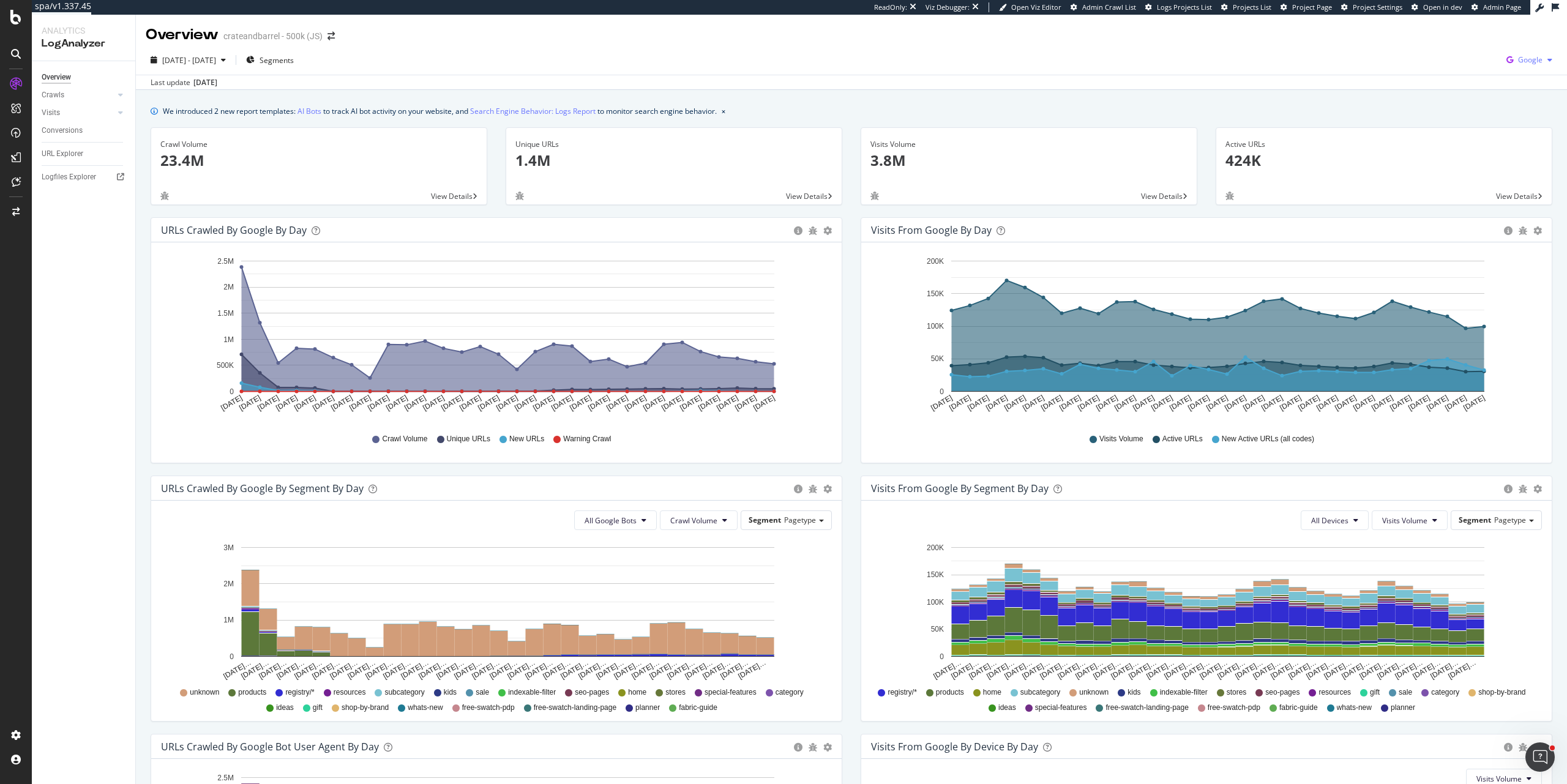
click at [1543, 62] on div "button" at bounding box center [1550, 60] width 15 height 7
